Goal: Task Accomplishment & Management: Manage account settings

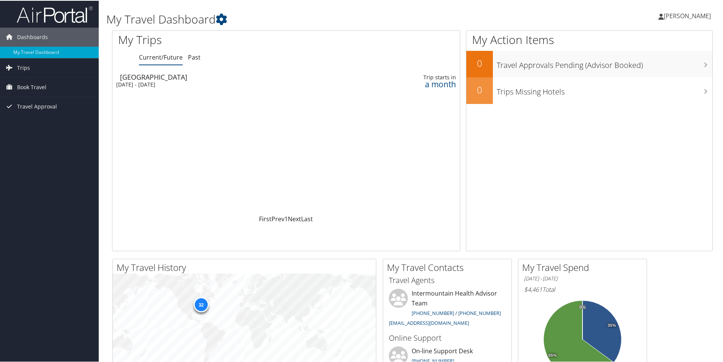
click at [152, 81] on div "Mon 10 Nov 2025 - Fri 14 Nov 2025" at bounding box center [225, 84] width 218 height 7
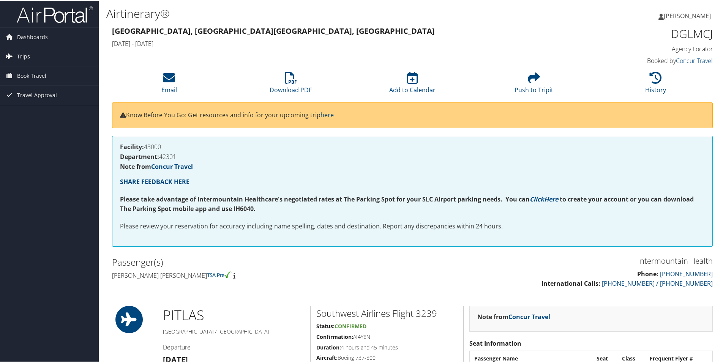
click at [23, 55] on span "Trips" at bounding box center [23, 55] width 13 height 19
click at [25, 68] on link "Current/Future Trips" at bounding box center [49, 70] width 99 height 11
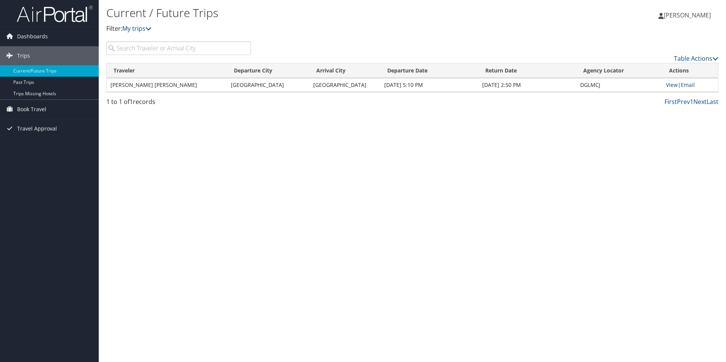
click at [673, 85] on link "View" at bounding box center [672, 84] width 12 height 7
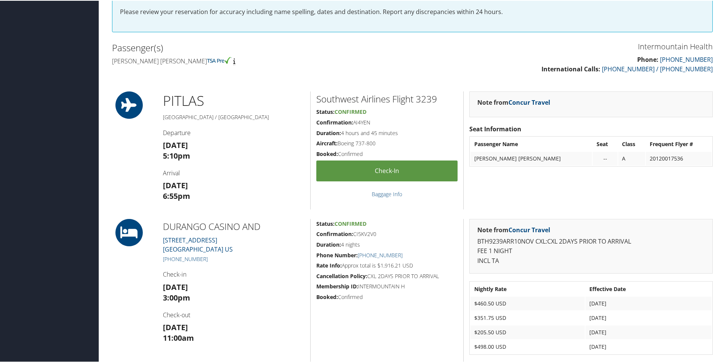
scroll to position [266, 0]
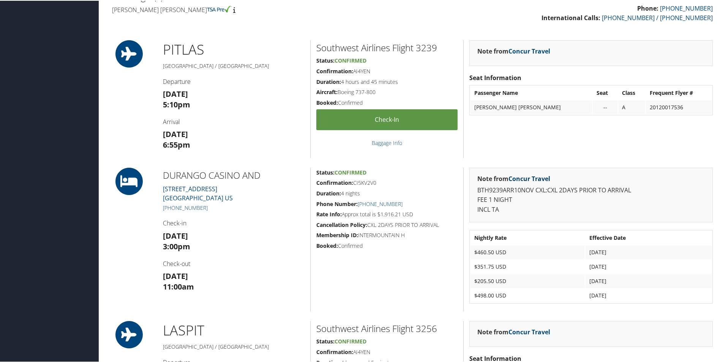
click at [538, 176] on link "Concur Travel" at bounding box center [530, 178] width 42 height 8
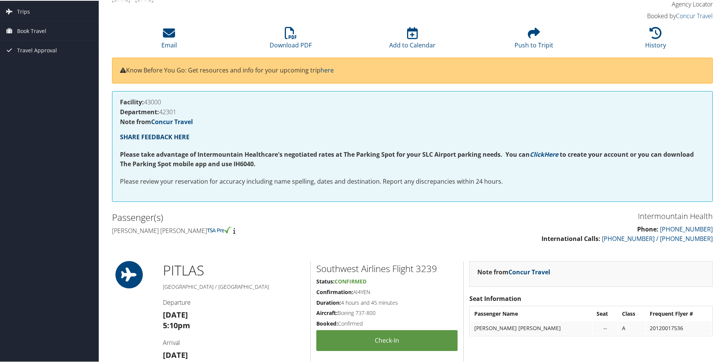
scroll to position [8, 0]
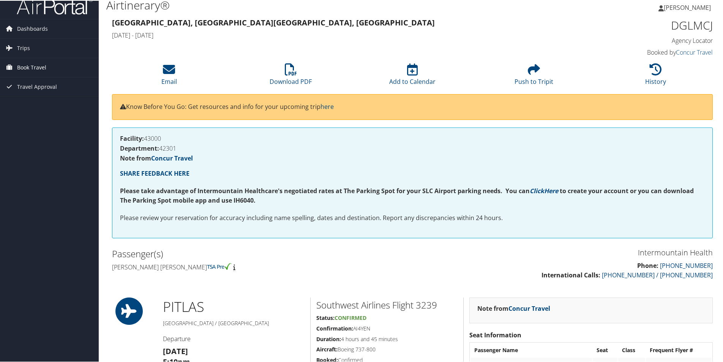
click at [43, 66] on span "Book Travel" at bounding box center [31, 66] width 29 height 19
click at [46, 104] on link "Book/Manage Online Trips" at bounding box center [49, 104] width 99 height 11
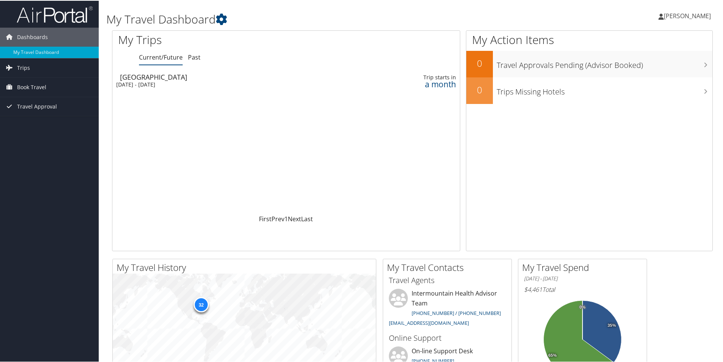
click at [134, 77] on div "Las Vegas" at bounding box center [229, 76] width 218 height 7
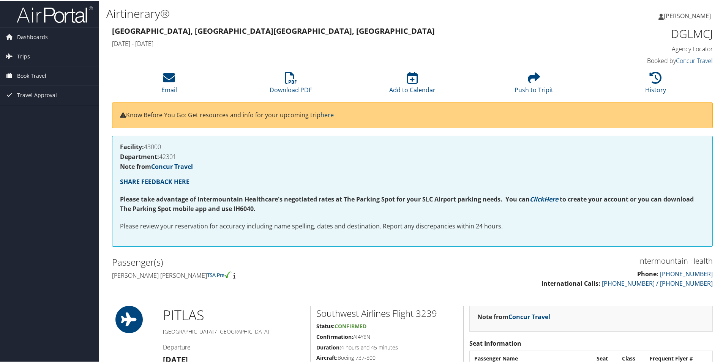
click at [20, 73] on span "Book Travel" at bounding box center [31, 75] width 29 height 19
click at [42, 112] on link "Book/Manage Online Trips" at bounding box center [49, 113] width 99 height 11
